Goal: Information Seeking & Learning: Learn about a topic

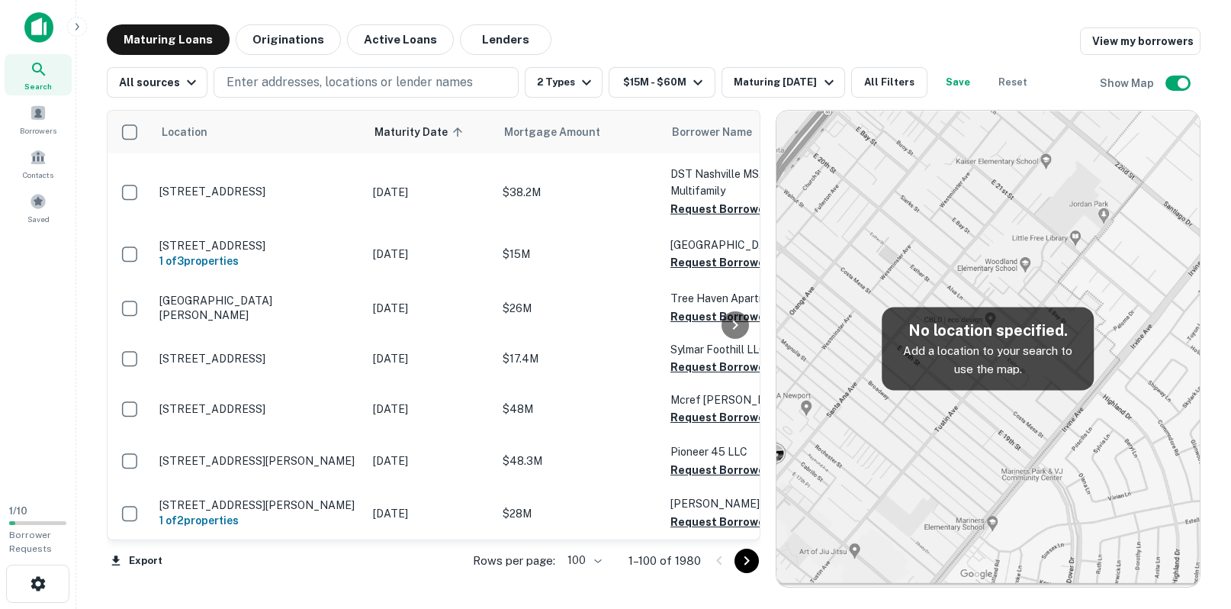
scroll to position [693, 0]
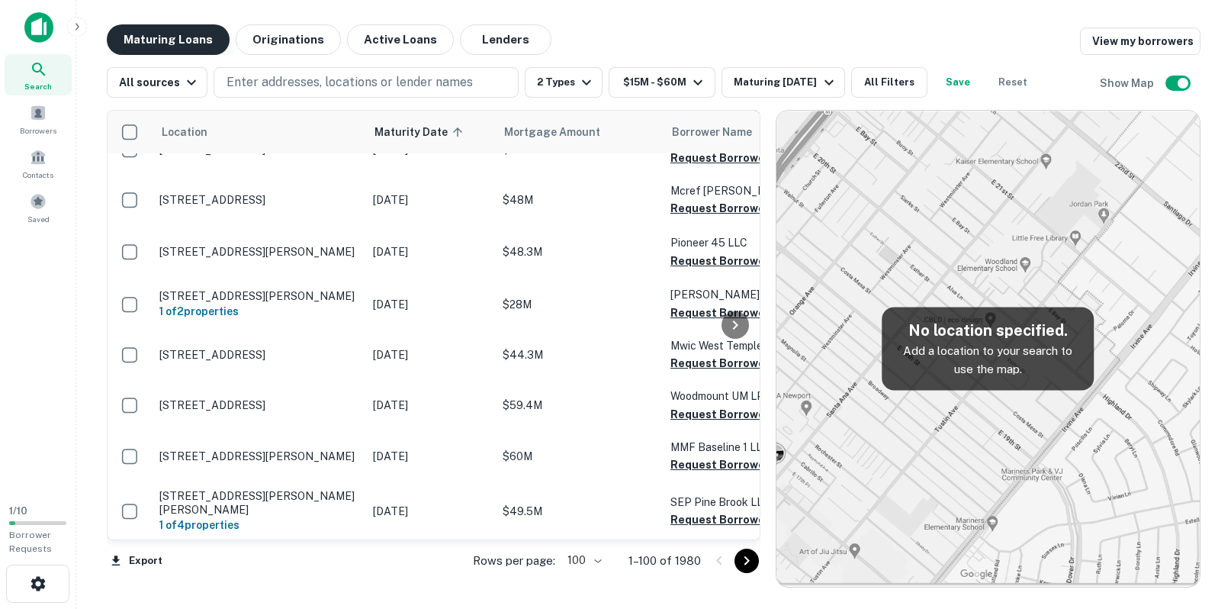
click at [169, 32] on button "Maturing Loans" at bounding box center [168, 39] width 123 height 31
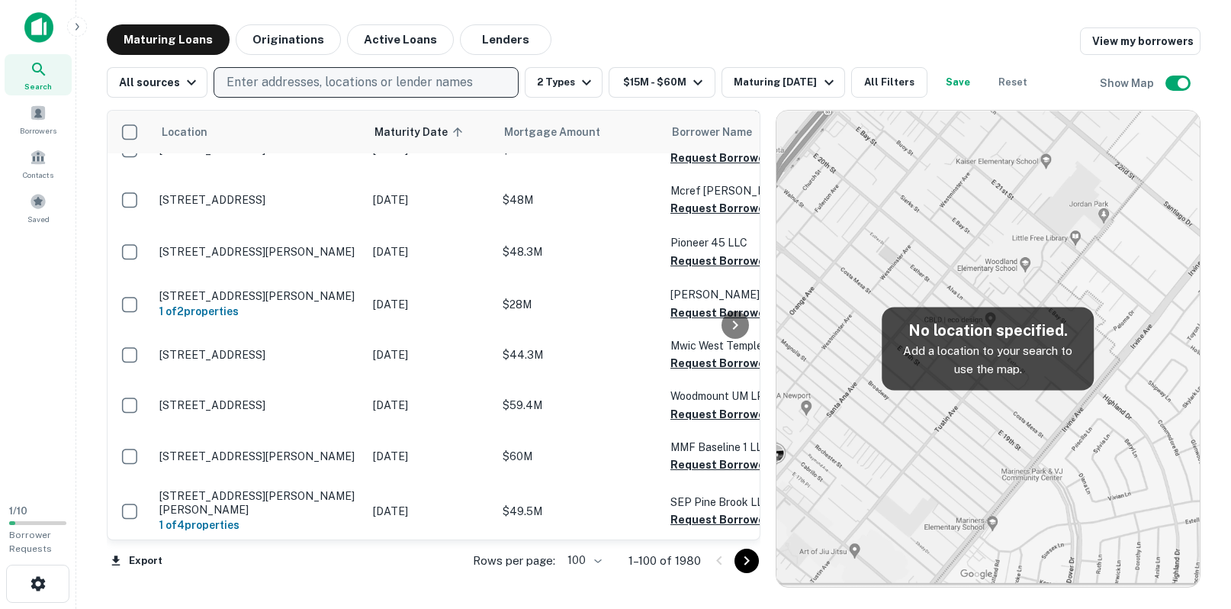
click at [293, 79] on p "Enter addresses, locations or lender names" at bounding box center [350, 82] width 246 height 18
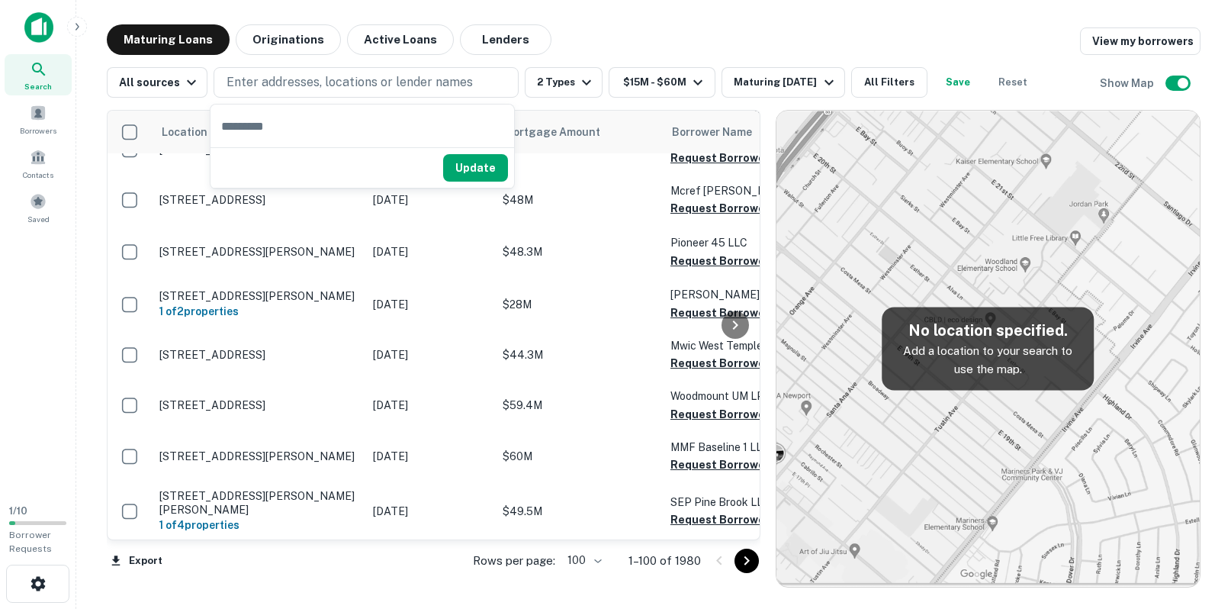
click at [703, 37] on div "Maturing Loans Originations Active Loans Lenders View my borrowers" at bounding box center [654, 39] width 1094 height 31
click at [182, 88] on icon "button" at bounding box center [191, 82] width 18 height 18
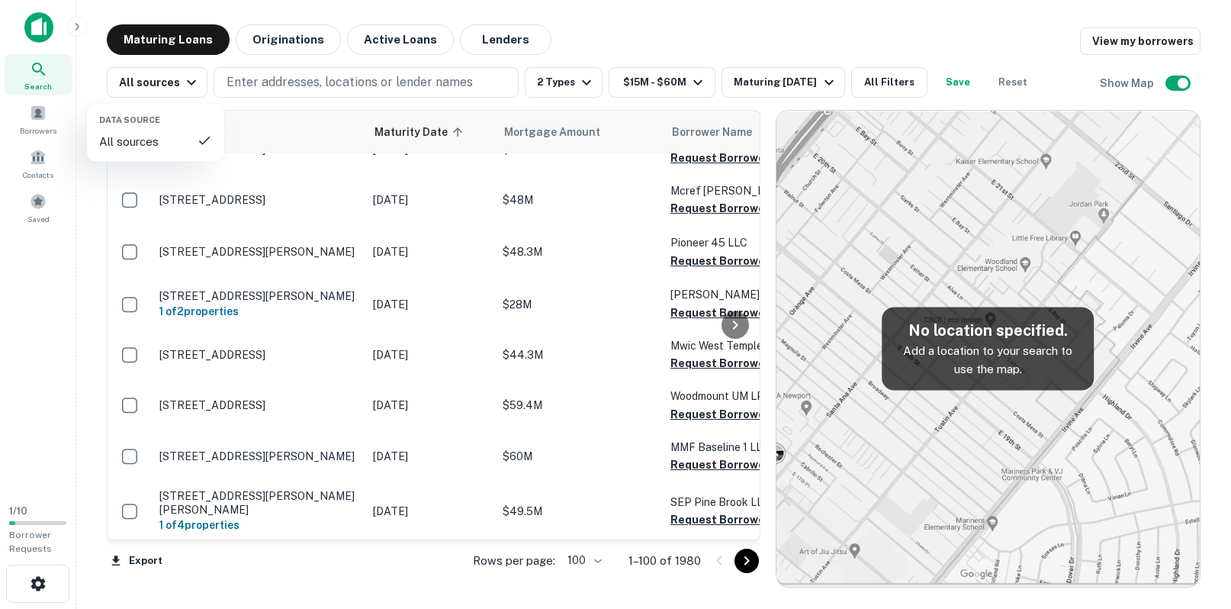
click at [693, 56] on div at bounding box center [615, 304] width 1231 height 609
click at [552, 92] on button "2 Types" at bounding box center [564, 82] width 78 height 31
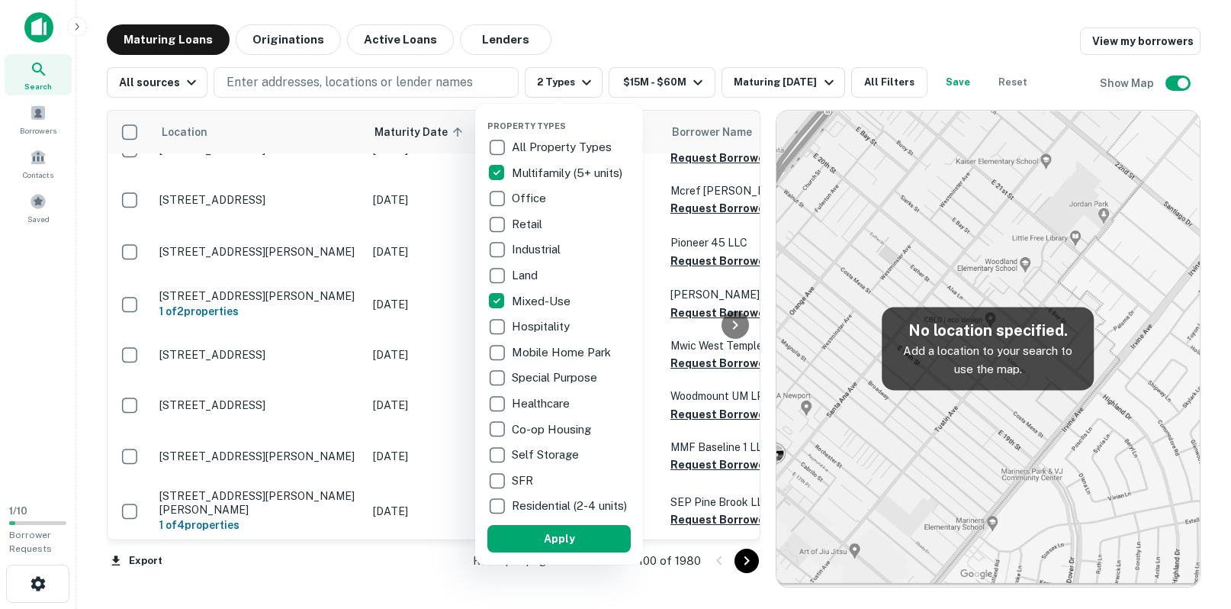
click at [556, 34] on div at bounding box center [615, 304] width 1231 height 609
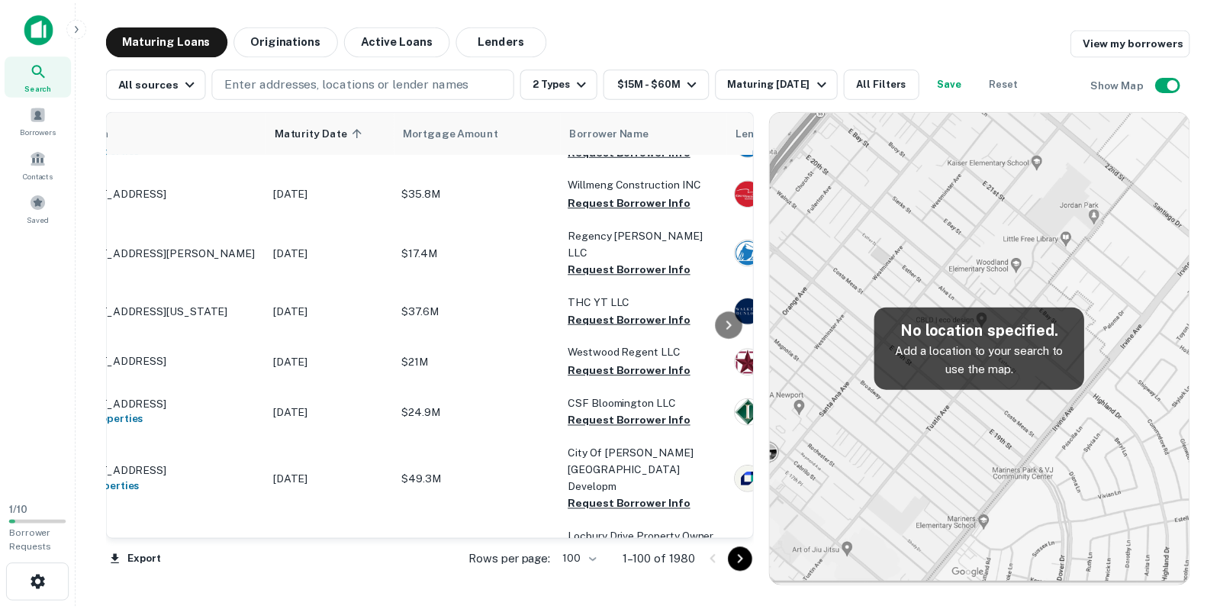
scroll to position [5063, 0]
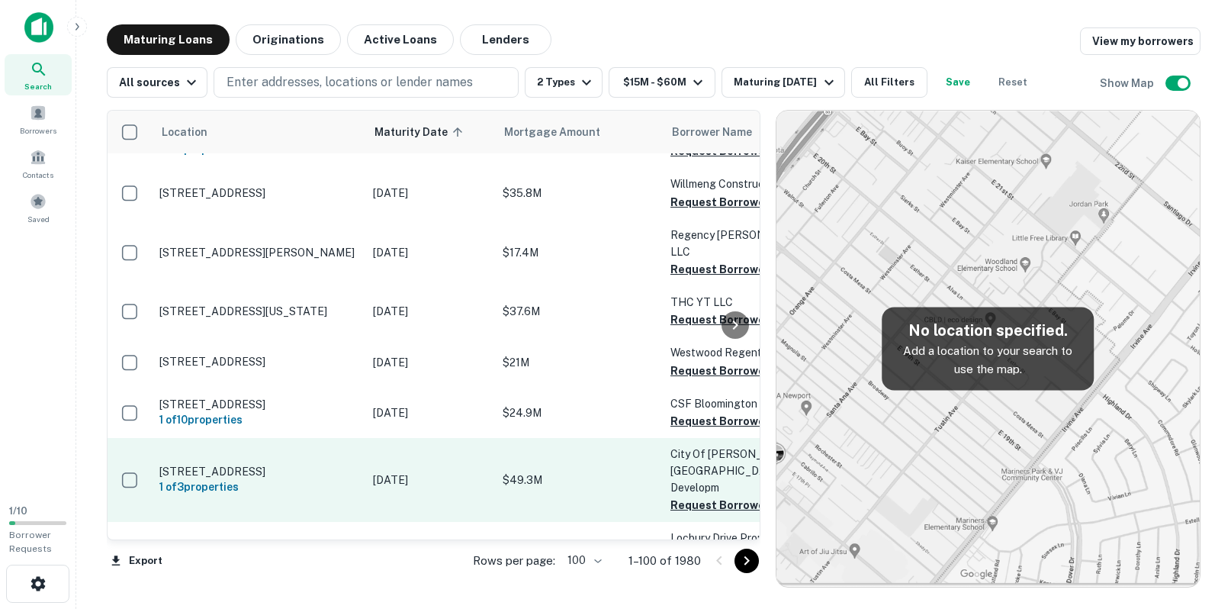
click at [528, 471] on p "$49.3M" at bounding box center [579, 479] width 153 height 17
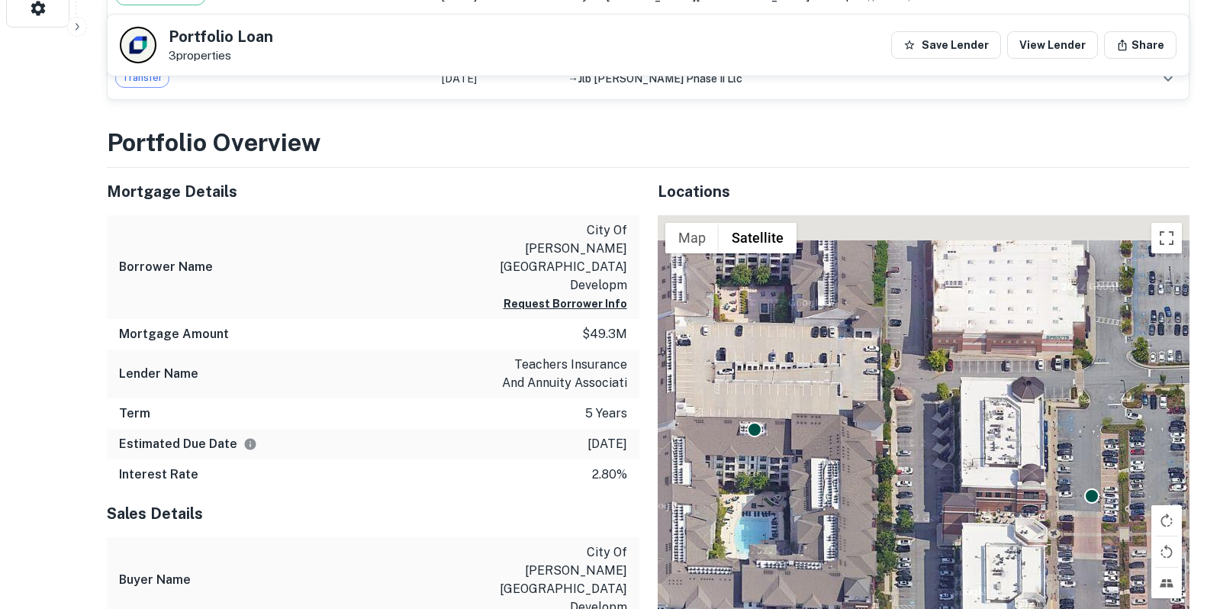
scroll to position [610, 0]
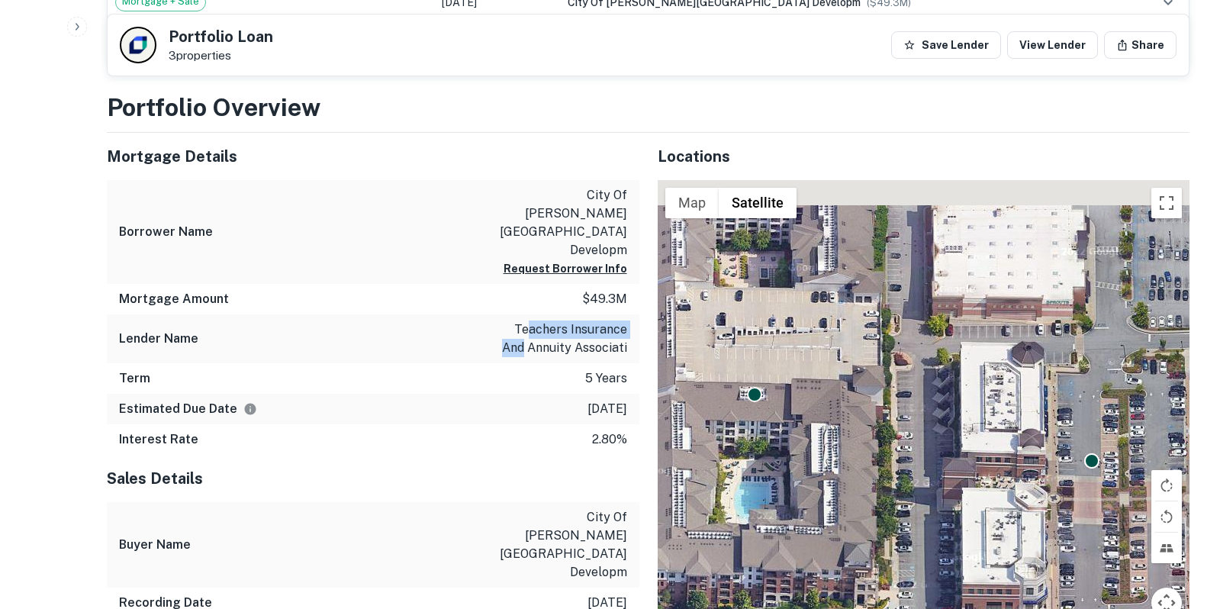
drag, startPoint x: 503, startPoint y: 291, endPoint x: 636, endPoint y: 301, distance: 133.1
click at [636, 314] on div "Lender Name teachers insurance and annuity associati" at bounding box center [373, 338] width 532 height 49
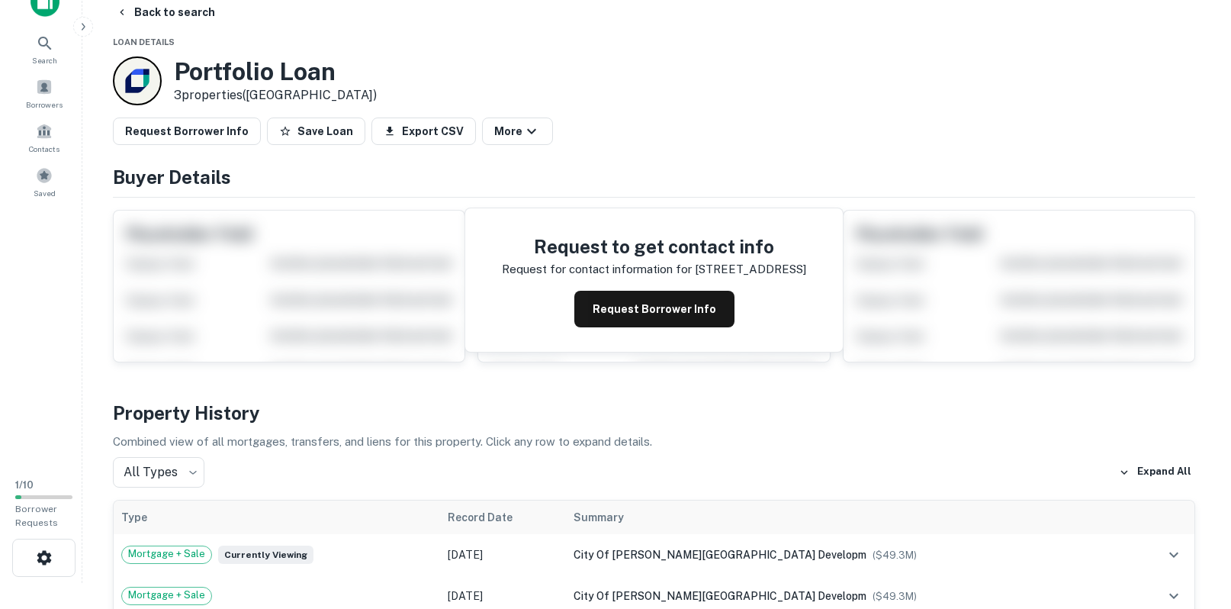
scroll to position [0, 0]
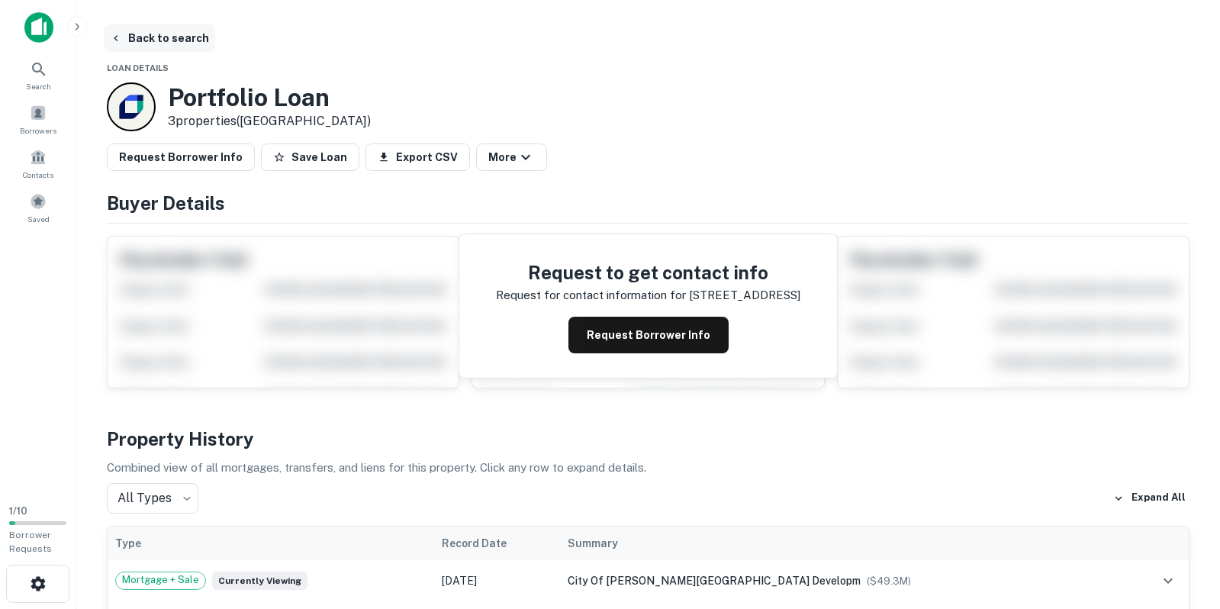
click at [114, 41] on icon "button" at bounding box center [116, 38] width 12 height 12
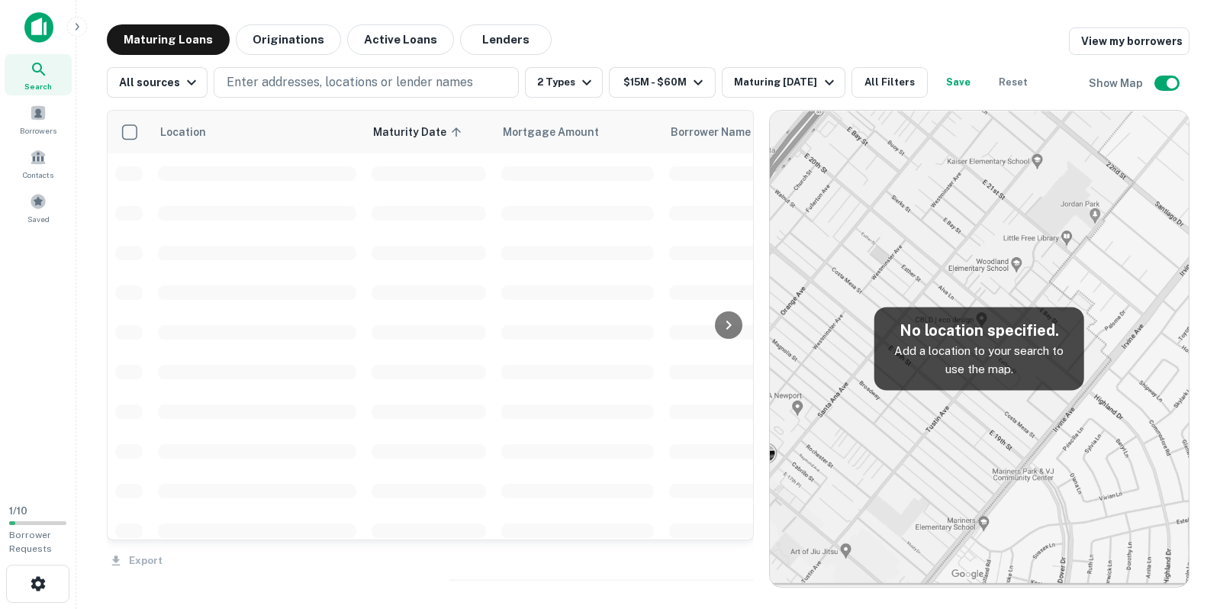
click at [381, 43] on button "Active Loans" at bounding box center [400, 39] width 107 height 31
click at [290, 42] on button "Originations" at bounding box center [288, 39] width 105 height 31
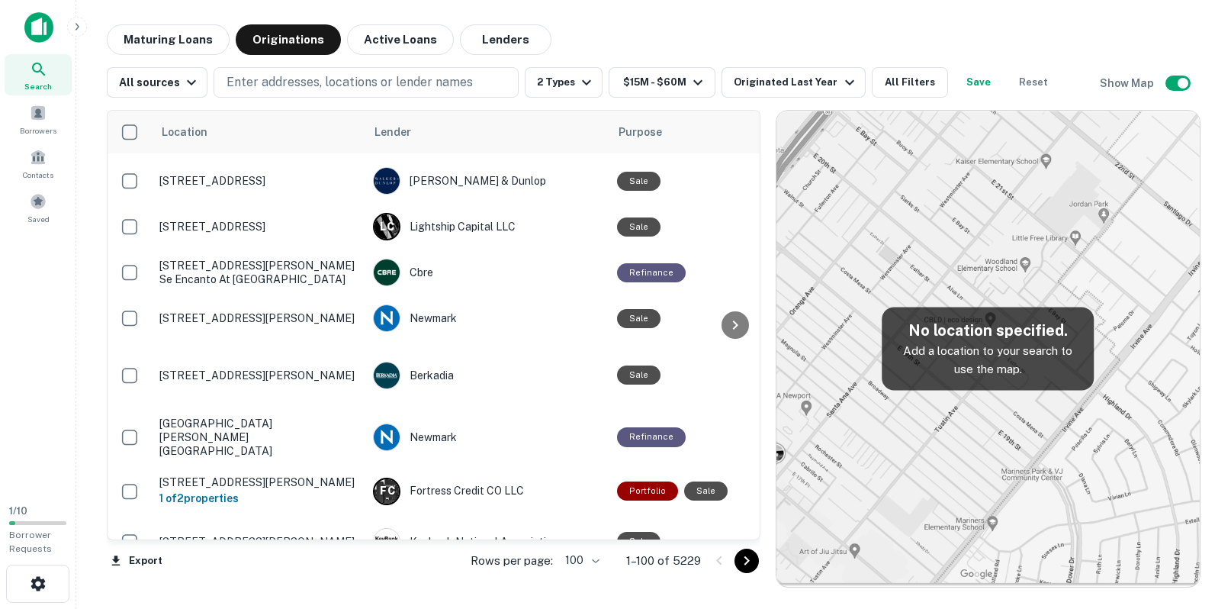
scroll to position [3255, 0]
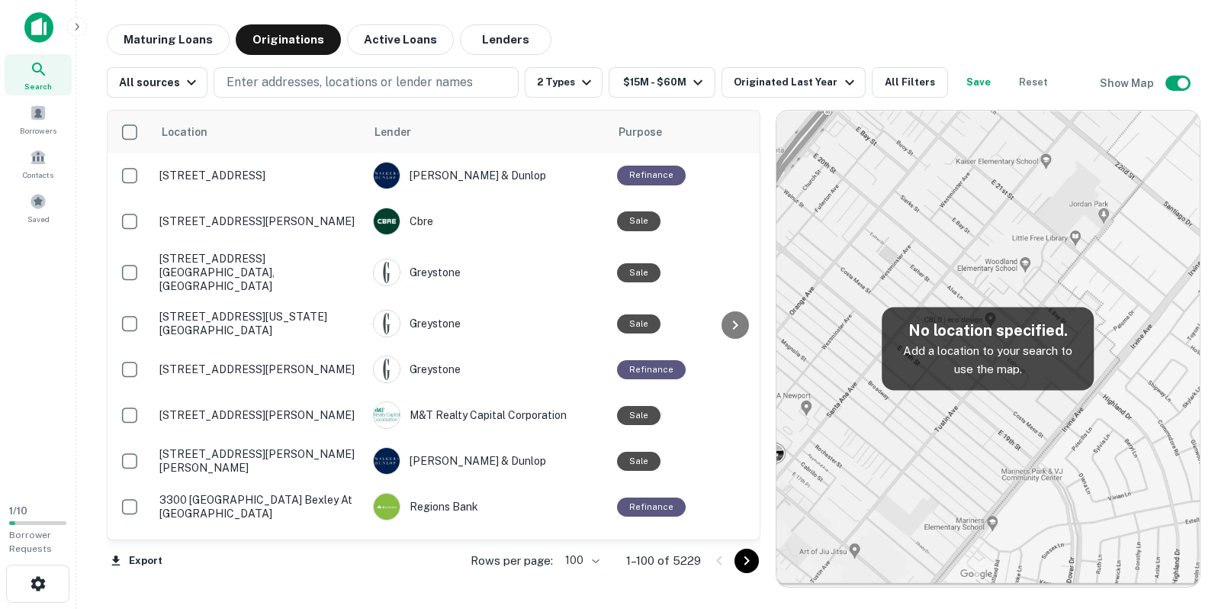
drag, startPoint x: 749, startPoint y: 121, endPoint x: 749, endPoint y: 108, distance: 12.2
click at [749, 108] on div "Location Lender Purpose Type Mortgage Amount Borrower Last Financed Date sorted…" at bounding box center [654, 343] width 1094 height 490
drag, startPoint x: 749, startPoint y: 108, endPoint x: 754, endPoint y: 191, distance: 83.3
click at [755, 189] on div "Location Lender Purpose Type Mortgage Amount Borrower Last Financed Date sorted…" at bounding box center [654, 343] width 1094 height 490
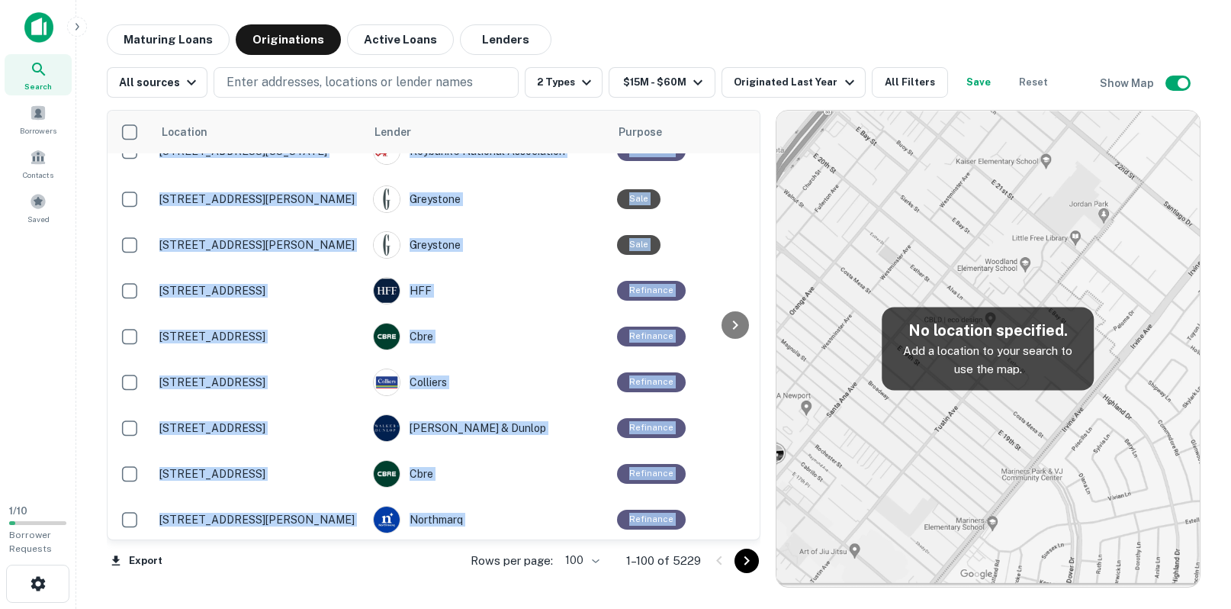
scroll to position [0, 0]
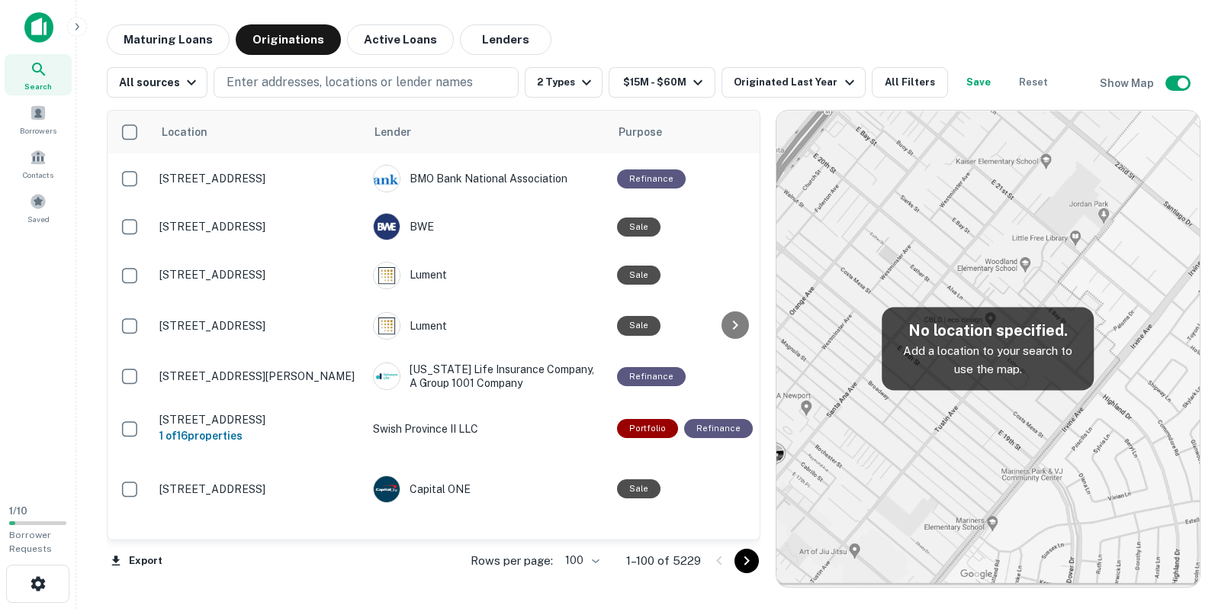
click at [757, 24] on div "Maturing Loans Originations Active Loans Lenders" at bounding box center [654, 39] width 1094 height 31
click at [378, 40] on button "Active Loans" at bounding box center [400, 39] width 107 height 31
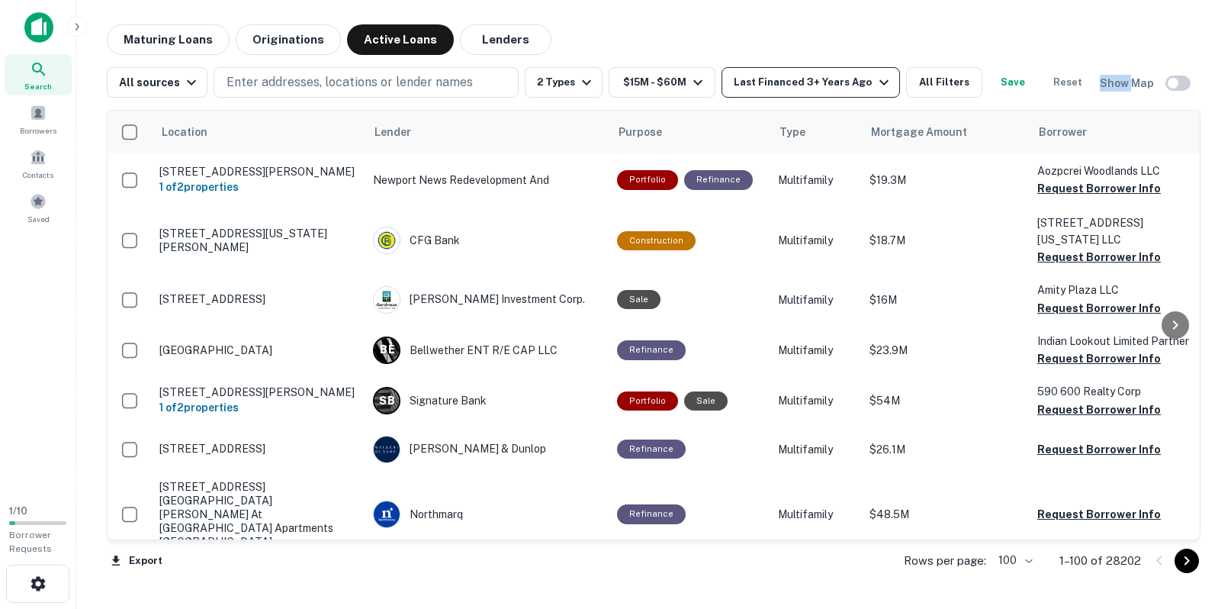
click at [841, 88] on div "Last Financed 3+ Years Ago" at bounding box center [813, 82] width 159 height 18
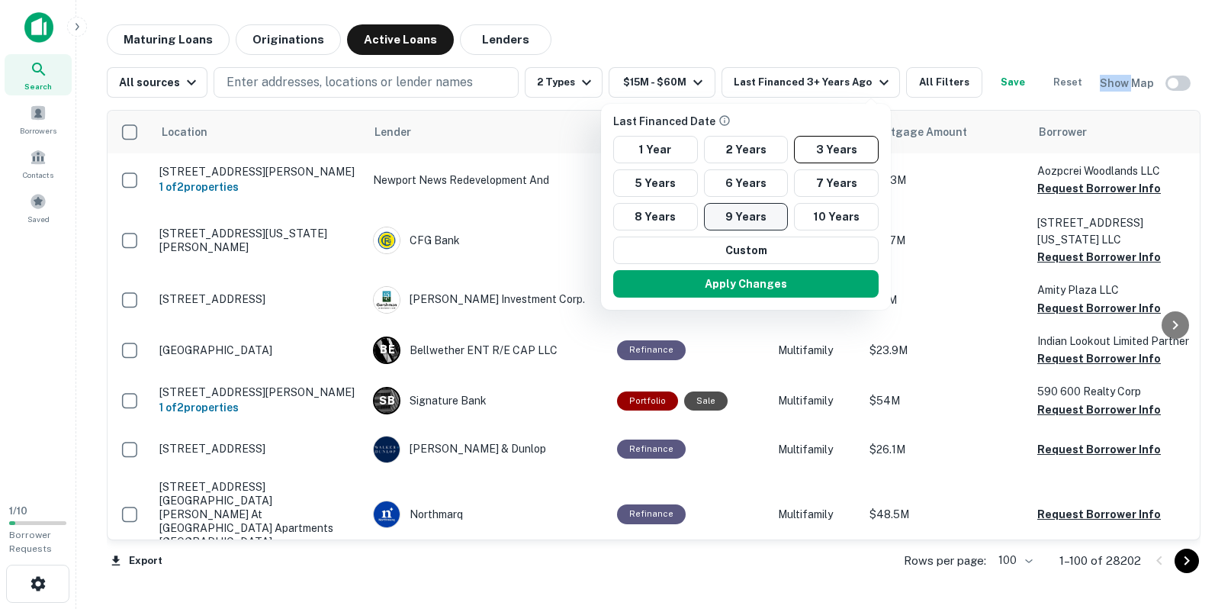
click at [741, 211] on button "9 Years" at bounding box center [746, 216] width 85 height 27
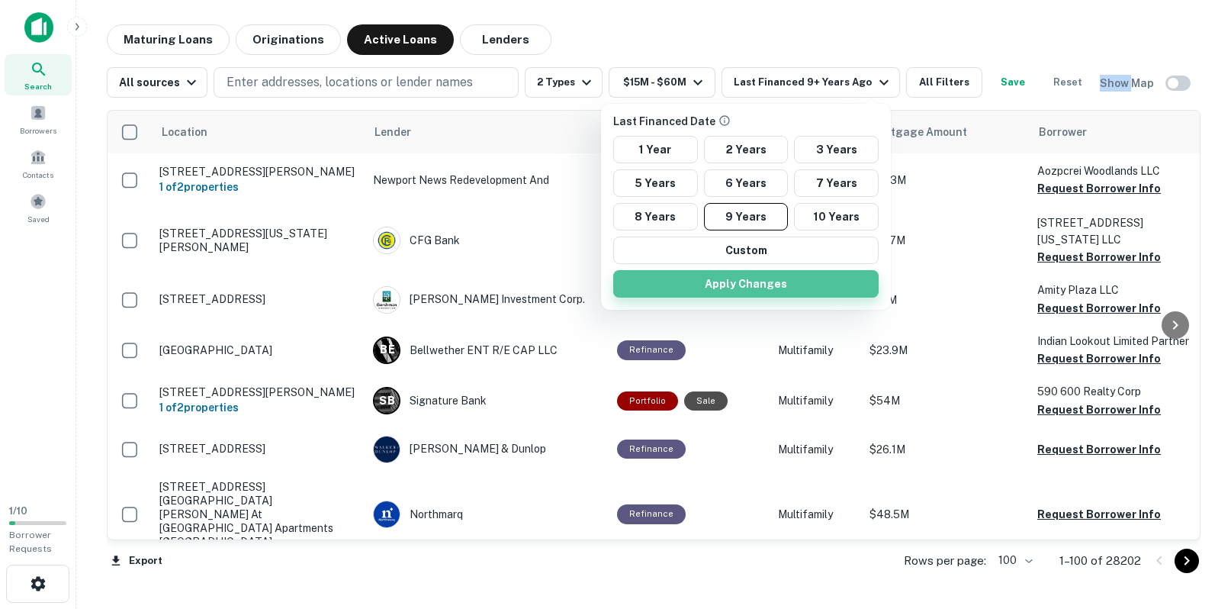
click at [747, 285] on button "Apply Changes" at bounding box center [745, 283] width 265 height 27
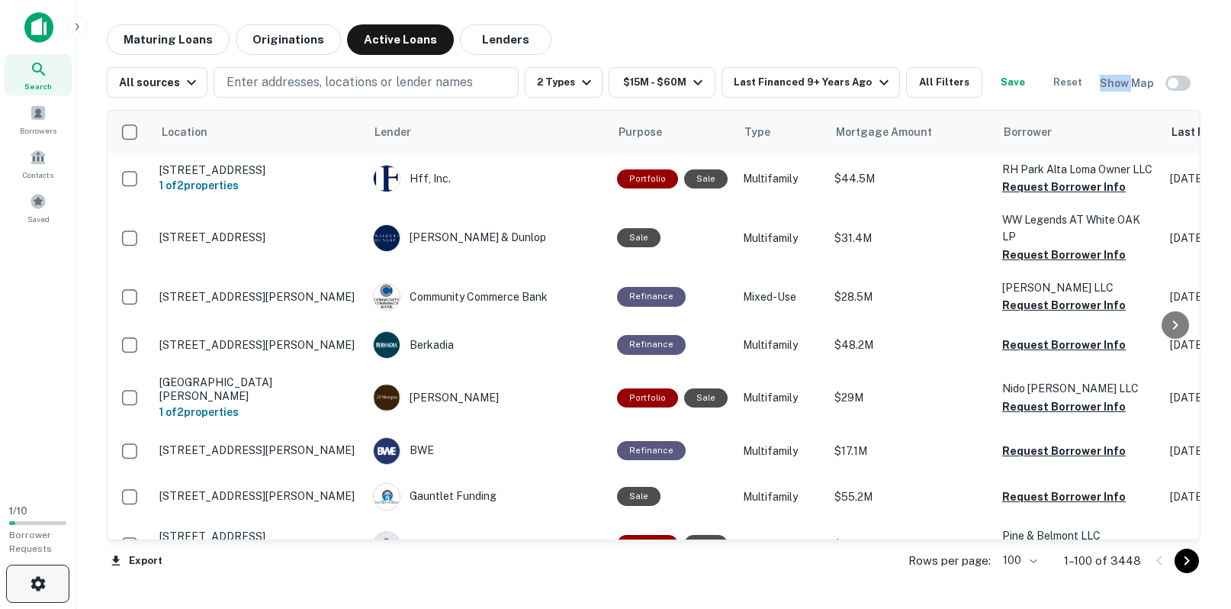
click at [54, 587] on button "button" at bounding box center [37, 583] width 63 height 38
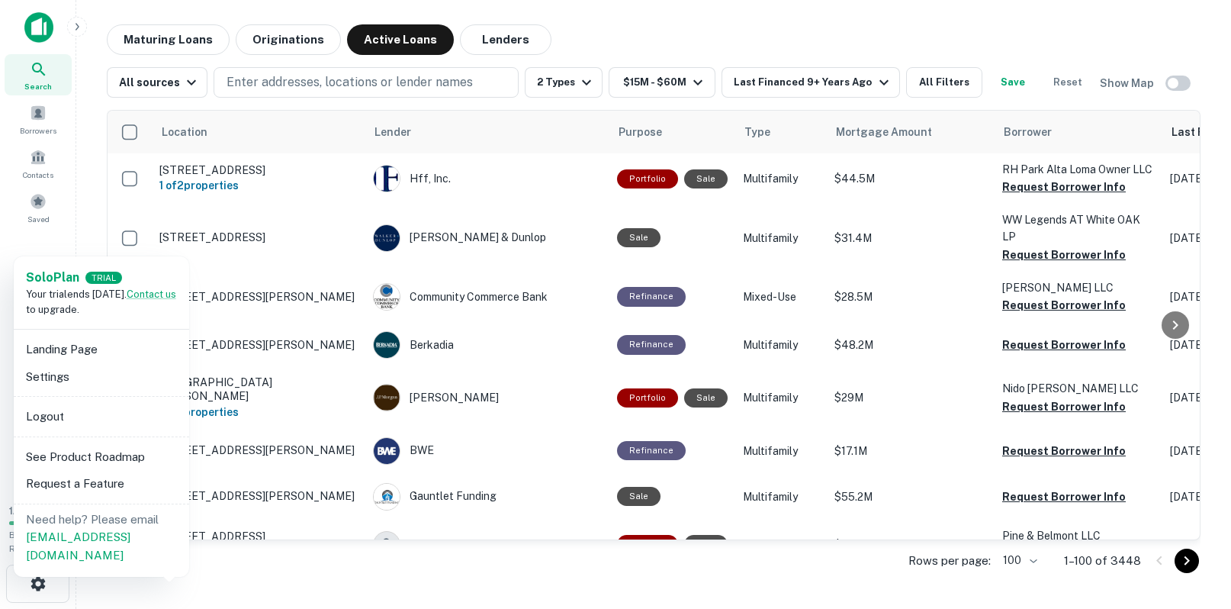
click at [92, 309] on div "Your trial ends [DATE]. Contact us to upgrade." at bounding box center [101, 302] width 151 height 30
click at [100, 308] on div "Your trial ends [DATE]. Contact us to upgrade." at bounding box center [101, 302] width 151 height 30
click at [1001, 11] on div at bounding box center [615, 304] width 1231 height 609
